Goal: Transaction & Acquisition: Purchase product/service

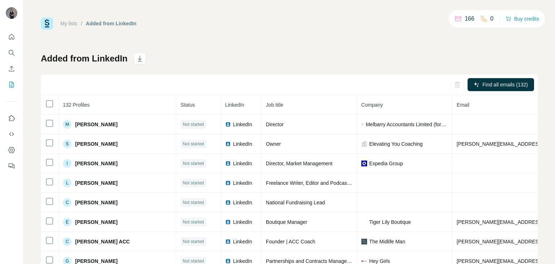
scroll to position [884, 0]
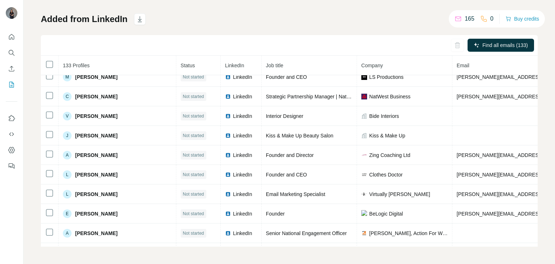
scroll to position [1189, 0]
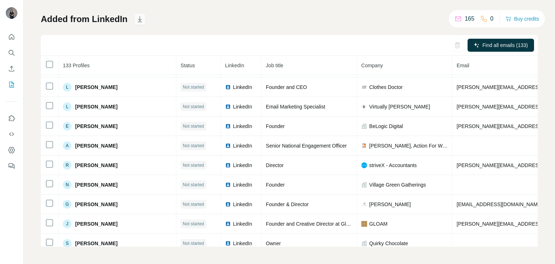
click at [139, 17] on icon "button" at bounding box center [140, 19] width 4 height 6
click at [117, 18] on h1 "Added from LinkedIn" at bounding box center [84, 19] width 87 height 12
click at [528, 16] on button "Buy credits" at bounding box center [523, 19] width 34 height 10
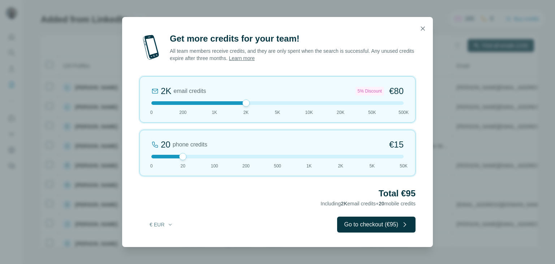
drag, startPoint x: 185, startPoint y: 102, endPoint x: 242, endPoint y: 102, distance: 57.1
click at [243, 102] on div at bounding box center [246, 102] width 7 height 7
drag, startPoint x: 184, startPoint y: 157, endPoint x: 133, endPoint y: 149, distance: 51.2
click at [133, 149] on div "Get more credits for your team! All team members receive credits, and they are …" at bounding box center [277, 140] width 311 height 214
click at [343, 220] on button "Go to checkout (€80)" at bounding box center [376, 225] width 78 height 16
